Goal: Find specific page/section: Find specific page/section

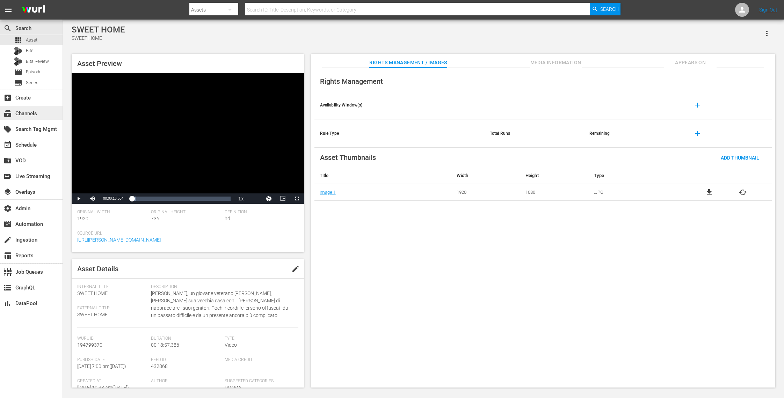
click at [38, 115] on div "subscriptions Channels" at bounding box center [31, 113] width 63 height 14
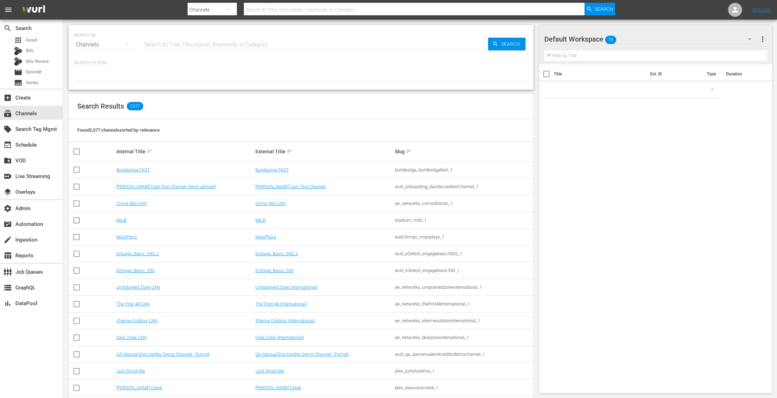
click at [270, 8] on input "text" at bounding box center [414, 9] width 341 height 17
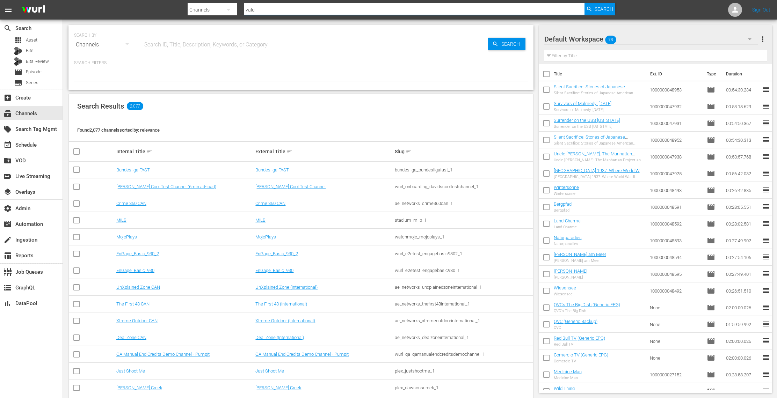
type input "value"
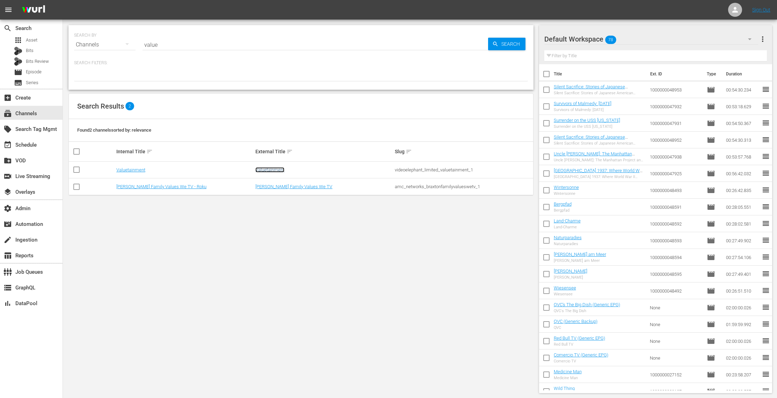
click at [279, 168] on link "Valuetainment" at bounding box center [269, 169] width 29 height 5
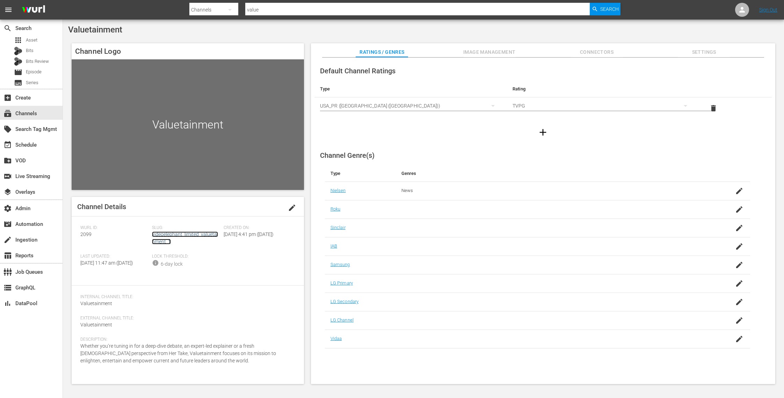
click at [197, 233] on link "videoelephant_limited_valuetainment_1" at bounding box center [185, 238] width 66 height 13
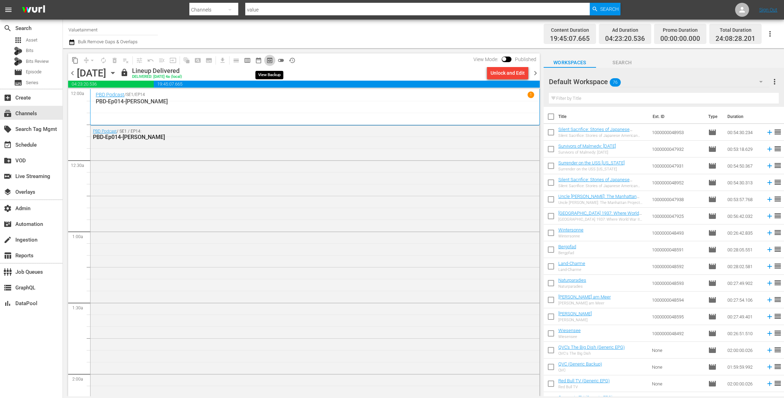
click at [269, 61] on span "preview_outlined" at bounding box center [269, 60] width 7 height 7
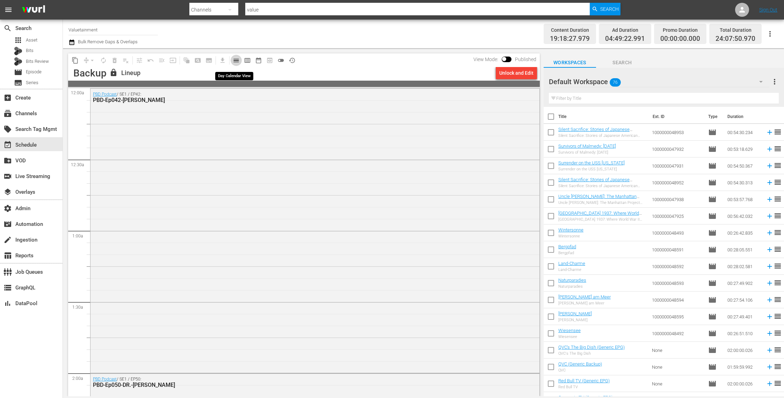
click at [236, 58] on span "calendar_view_day_outlined" at bounding box center [236, 60] width 7 height 7
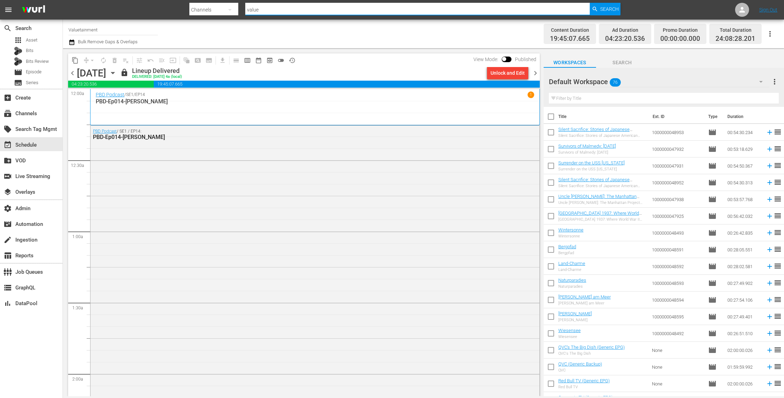
drag, startPoint x: 272, startPoint y: 10, endPoint x: 185, endPoint y: 0, distance: 87.9
click at [185, 0] on nav "menu Search By Channels Search ID, Title, Description, Keywords, or Category va…" at bounding box center [392, 10] width 784 height 20
type input "black"
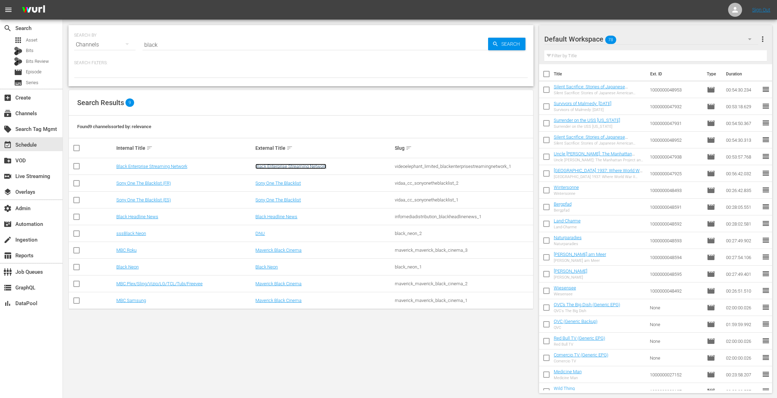
click at [282, 164] on link "Black Enterprise Streaming Network" at bounding box center [290, 166] width 71 height 5
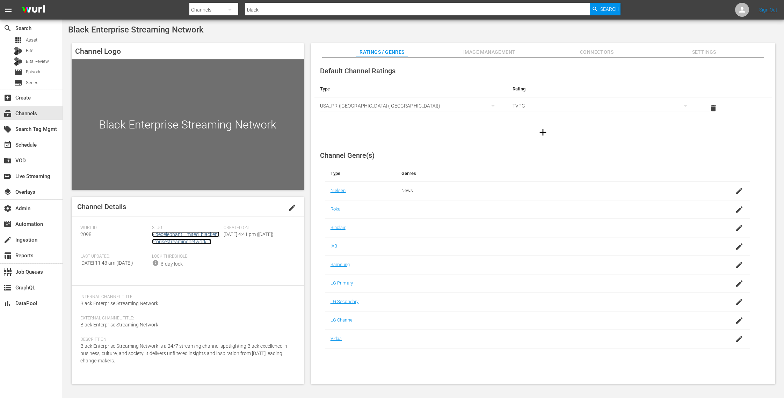
click at [187, 242] on link "videoelephant_limited_blackenterprisestreamingnetwork_1" at bounding box center [185, 238] width 67 height 13
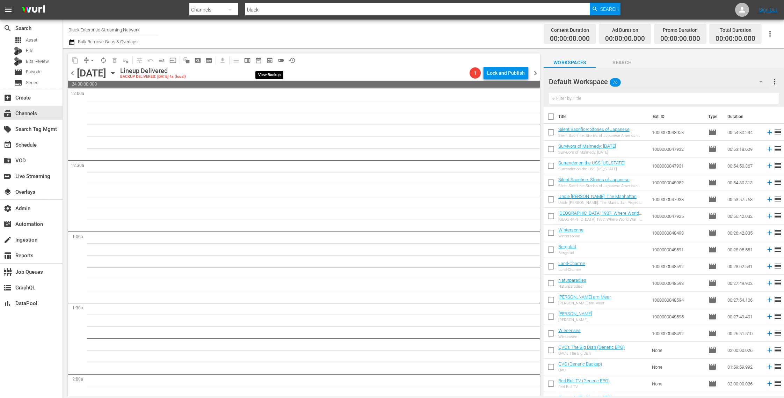
click at [272, 62] on span "preview_outlined" at bounding box center [269, 60] width 7 height 7
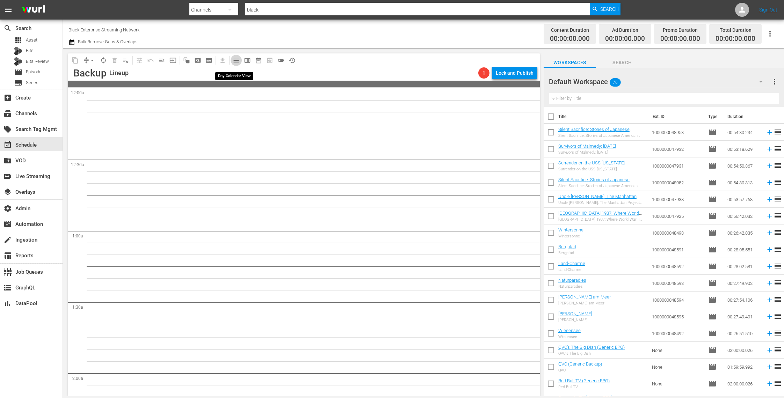
click at [238, 62] on span "calendar_view_day_outlined" at bounding box center [236, 60] width 7 height 7
